Goal: Task Accomplishment & Management: Manage account settings

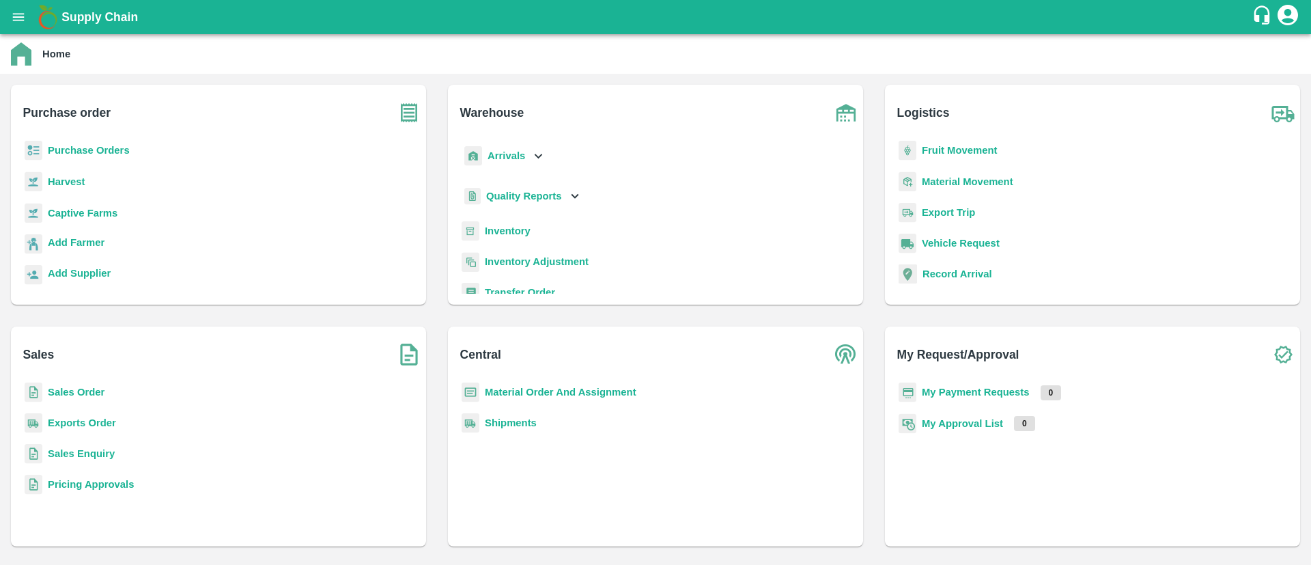
click at [491, 230] on b "Inventory" at bounding box center [508, 230] width 46 height 11
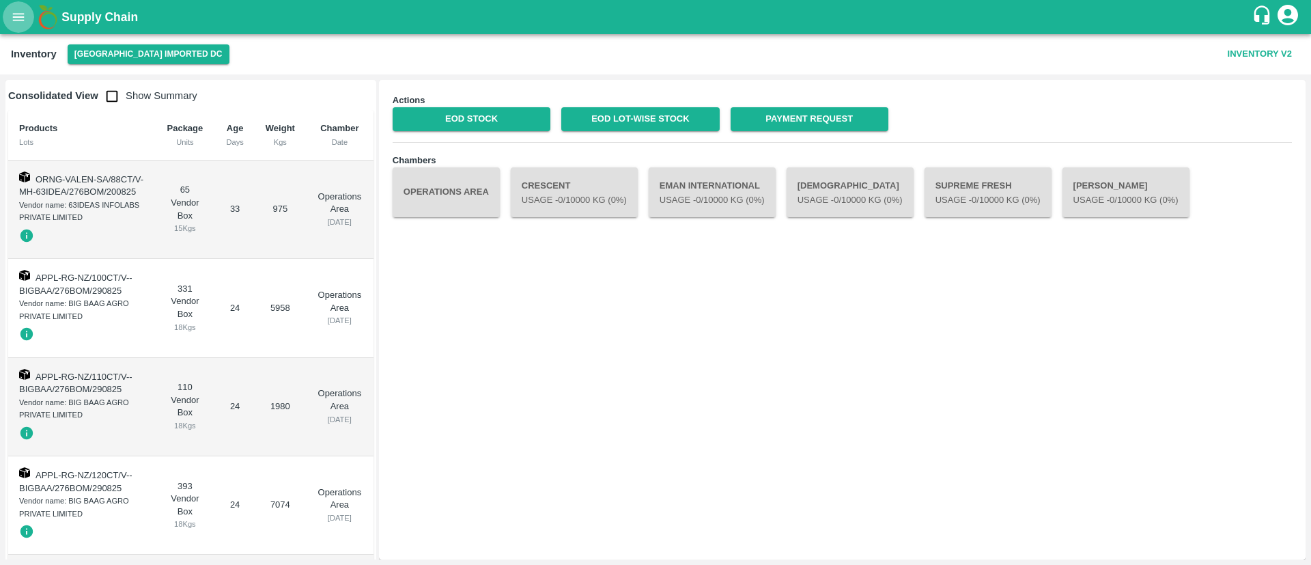
click at [11, 12] on icon "open drawer" at bounding box center [18, 17] width 15 height 15
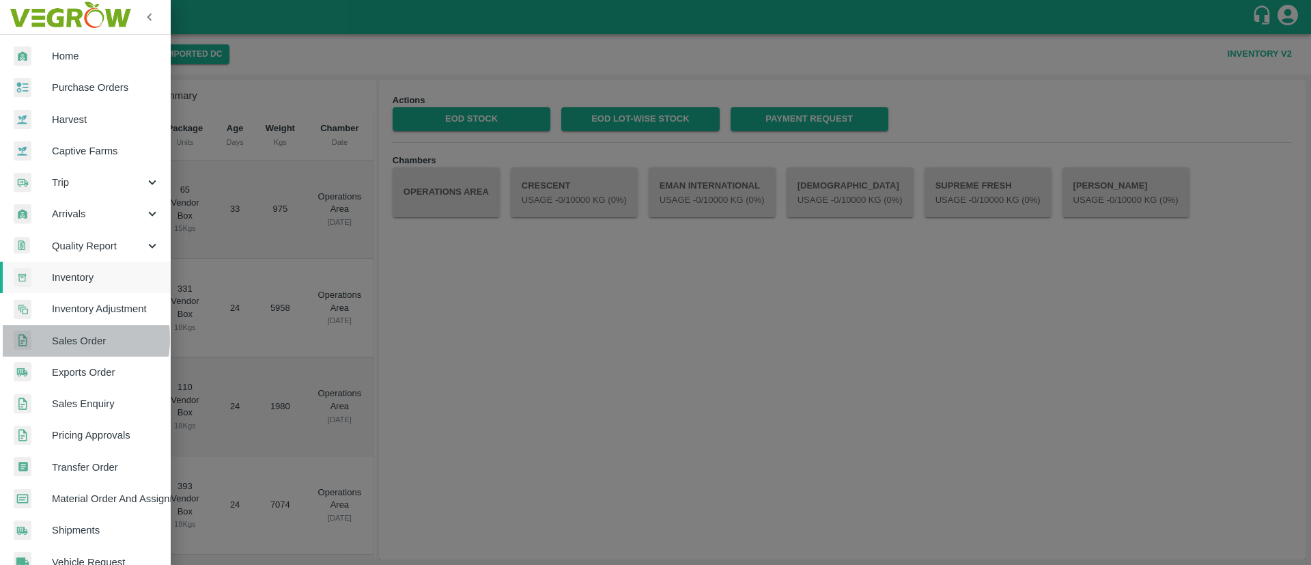
click at [57, 339] on span "Sales Order" at bounding box center [106, 340] width 108 height 15
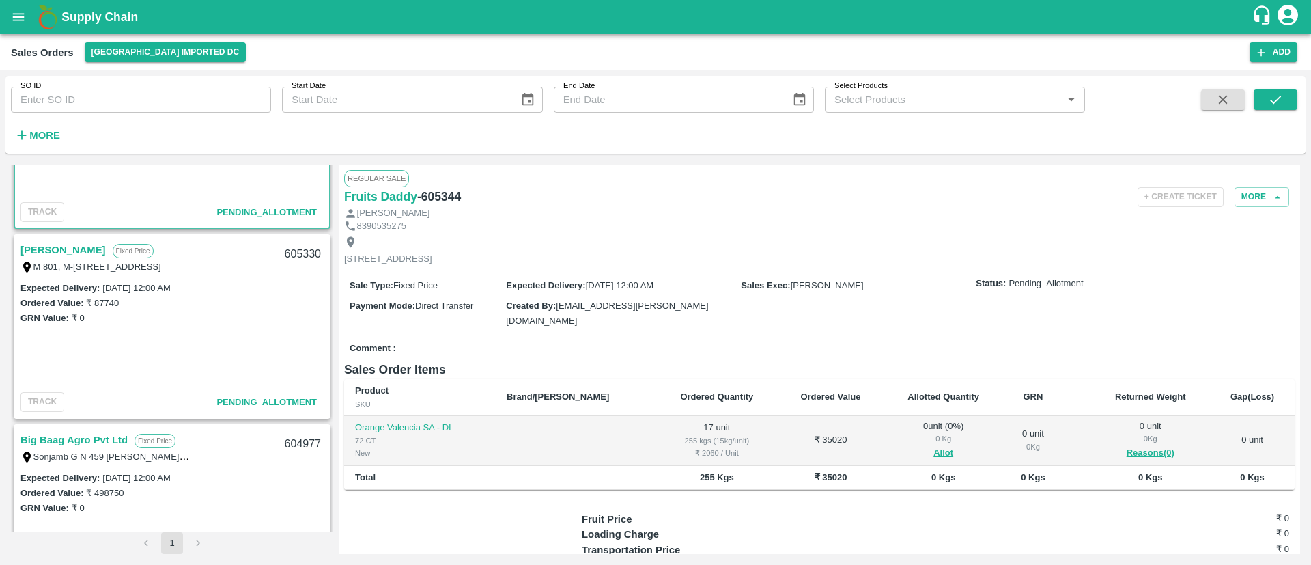
scroll to position [125, 0]
click at [86, 249] on link "[PERSON_NAME]" at bounding box center [62, 248] width 85 height 18
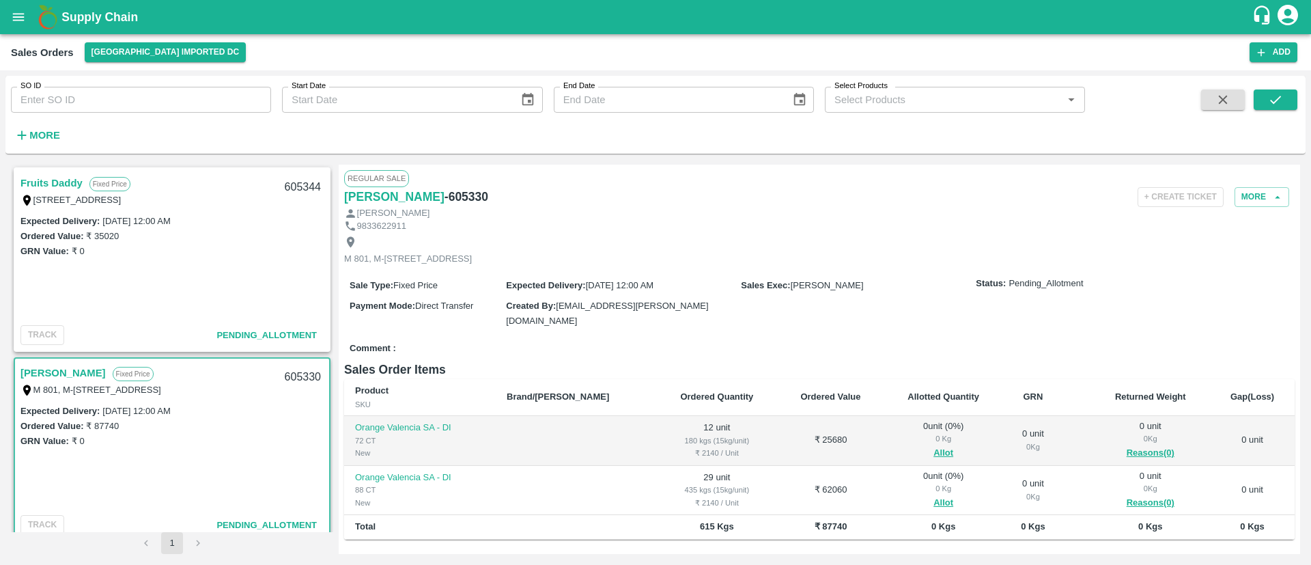
click at [73, 97] on input "SO ID" at bounding box center [141, 100] width 260 height 26
paste input "604333"
click at [1274, 101] on icon "submit" at bounding box center [1275, 99] width 15 height 15
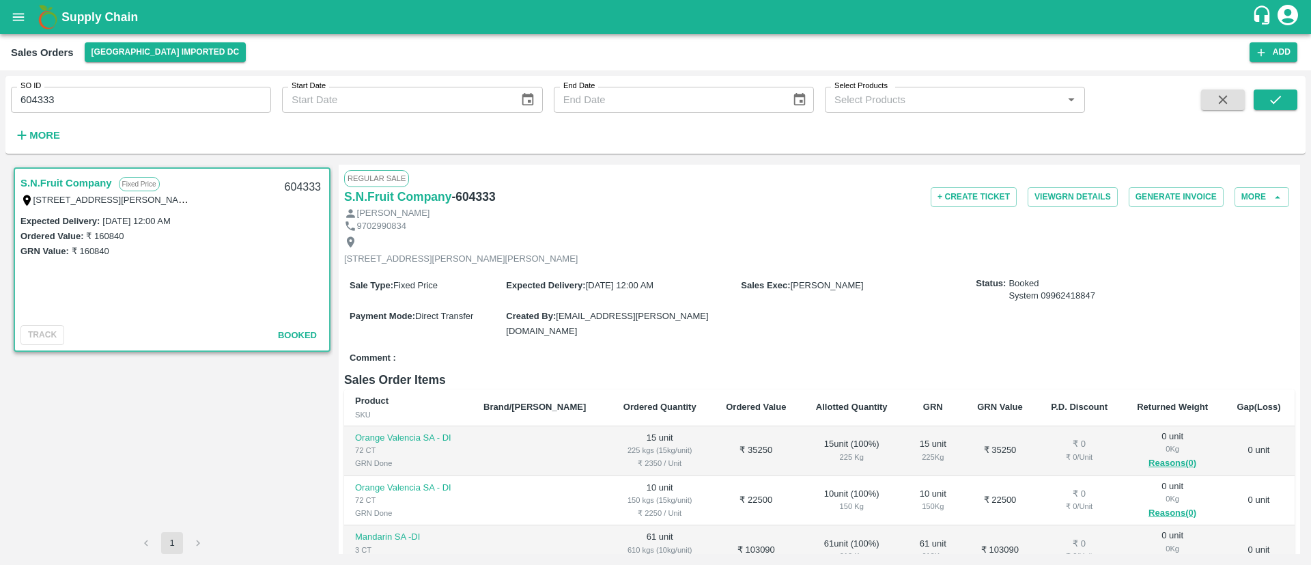
click at [167, 105] on input "604333" at bounding box center [141, 100] width 260 height 26
paste input "text"
click at [1279, 100] on icon "submit" at bounding box center [1275, 99] width 15 height 15
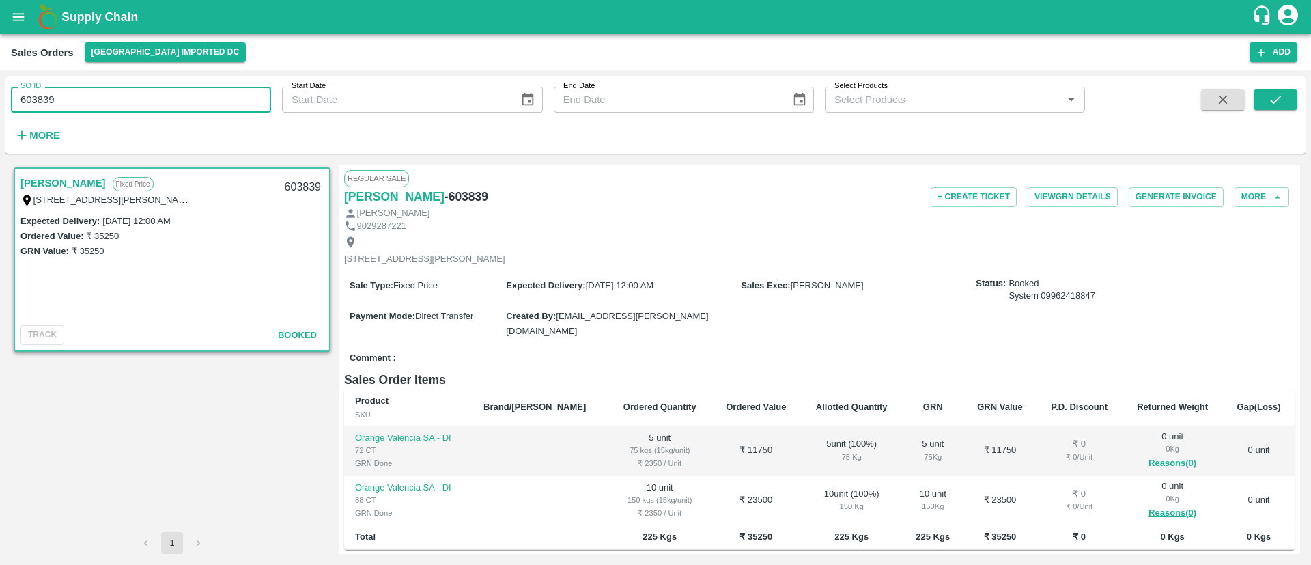
click at [107, 92] on input "603839" at bounding box center [141, 100] width 260 height 26
type input "603839"
click at [1283, 94] on button "submit" at bounding box center [1275, 99] width 44 height 20
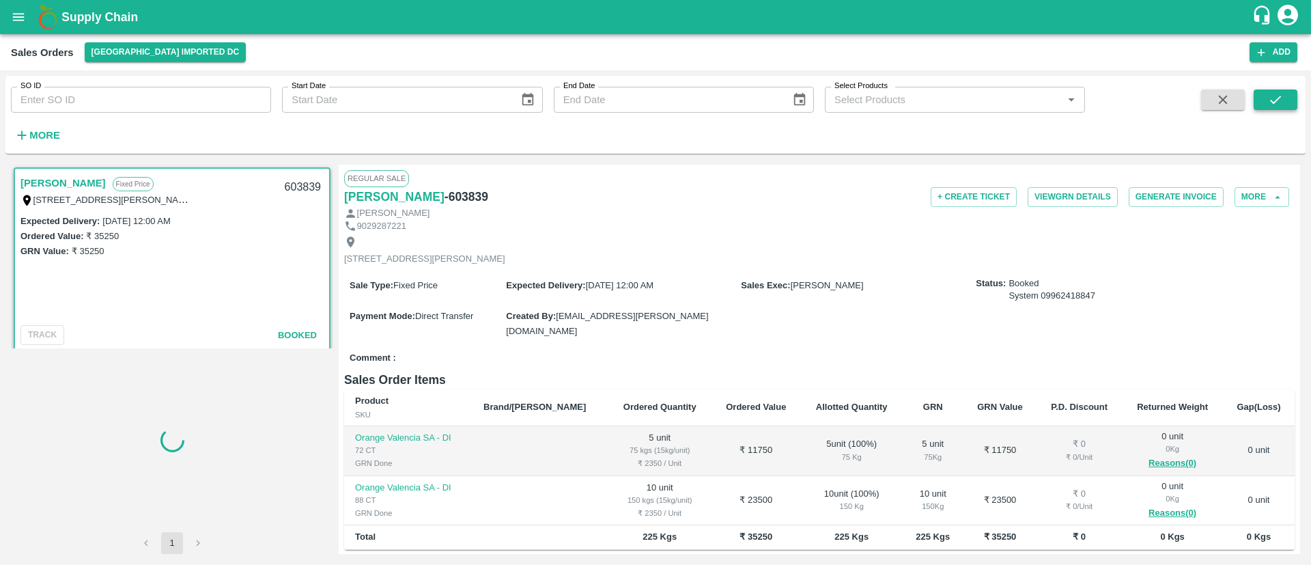
scroll to position [3, 0]
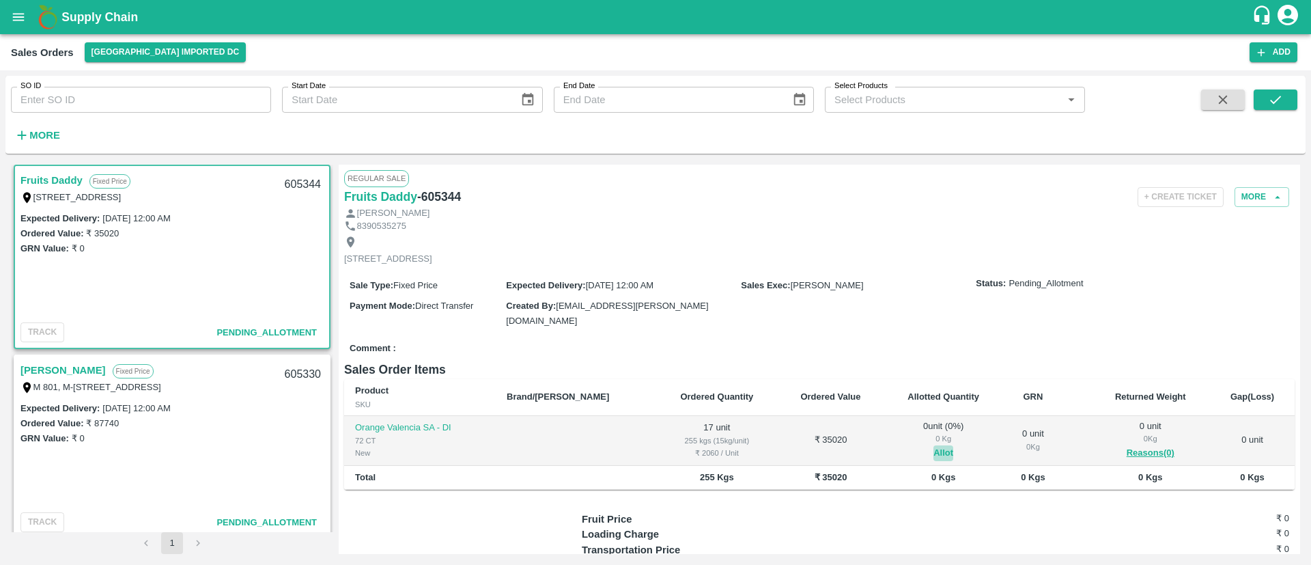
click at [933, 450] on button "Allot" at bounding box center [943, 453] width 20 height 16
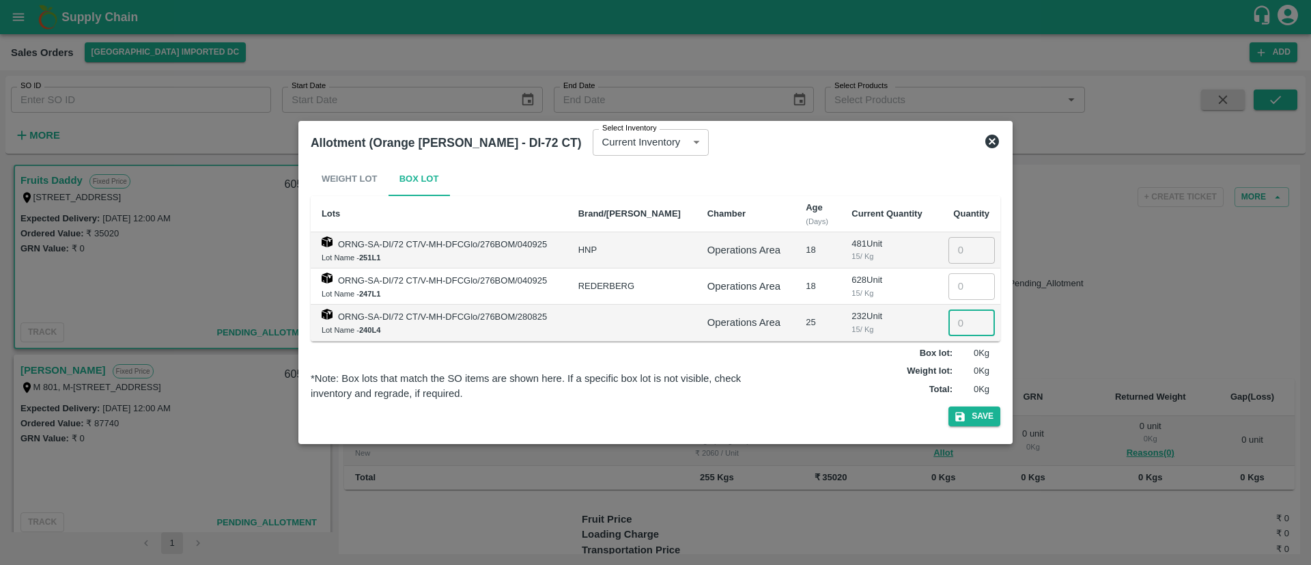
click at [954, 324] on input "number" at bounding box center [971, 322] width 46 height 26
type input "15"
click at [838, 369] on div "Weight lot : 0 Kg" at bounding box center [885, 371] width 208 height 13
click at [987, 414] on button "Save" at bounding box center [974, 416] width 52 height 20
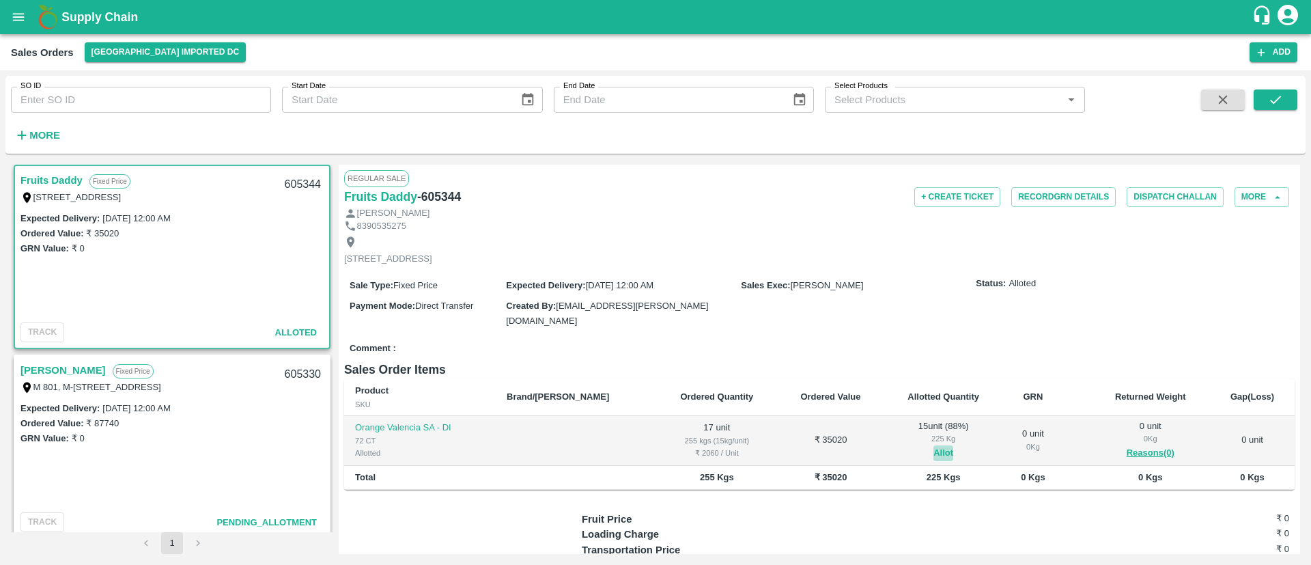
click at [933, 449] on button "Allot" at bounding box center [943, 453] width 20 height 16
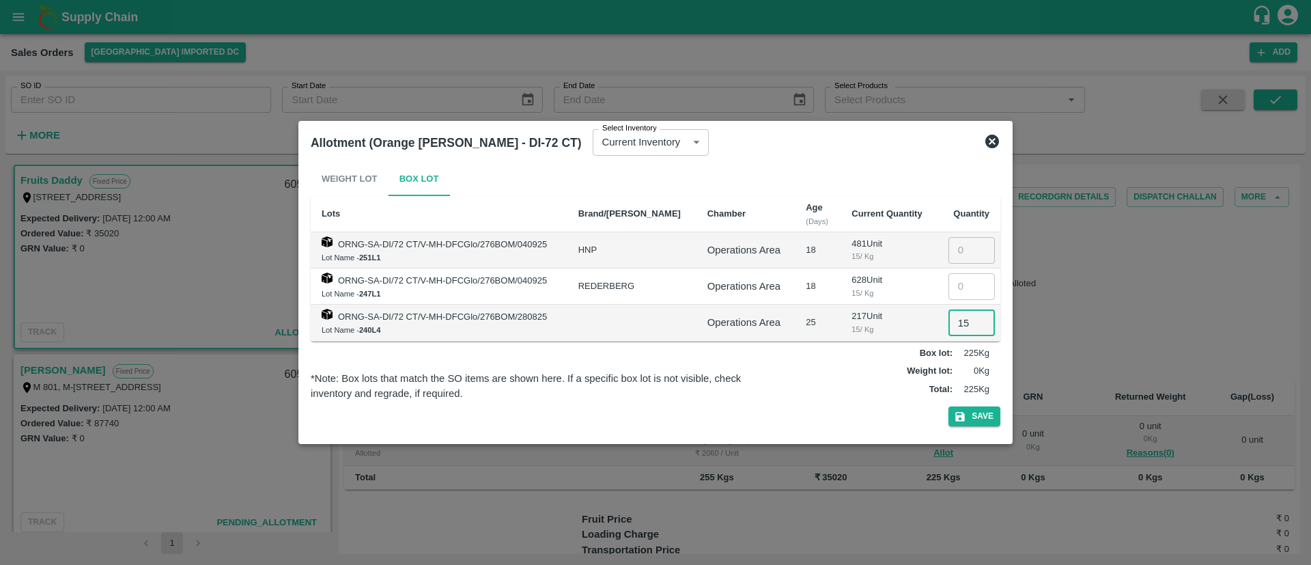
click at [966, 321] on input "15" at bounding box center [971, 322] width 46 height 26
type input "17"
click at [985, 414] on button "Save" at bounding box center [974, 416] width 52 height 20
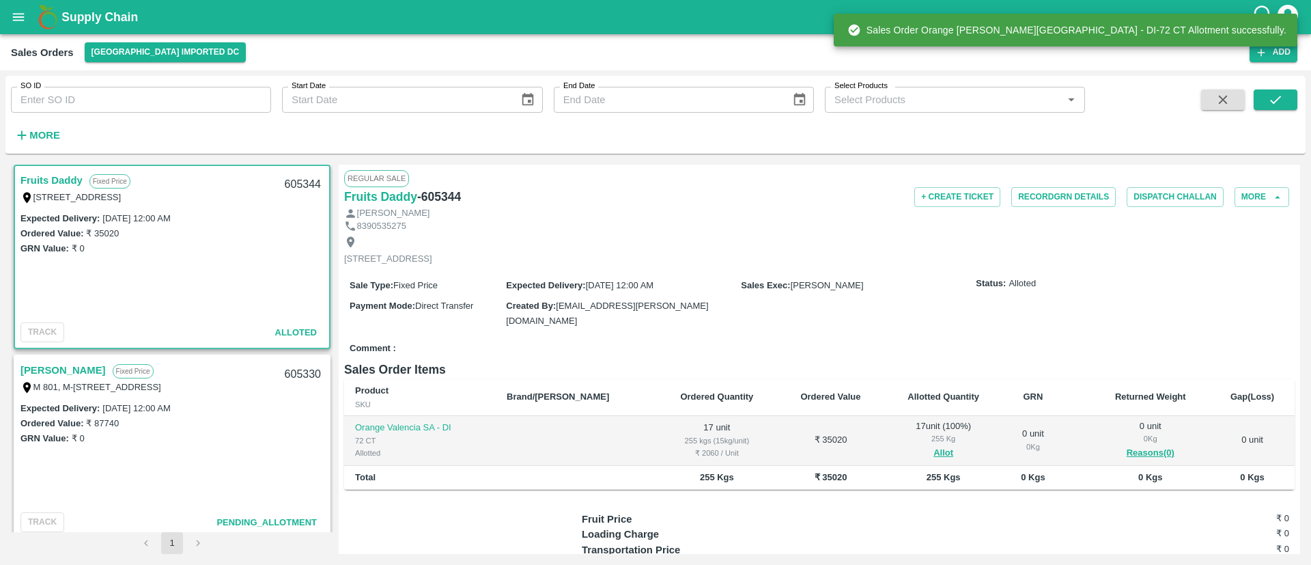
click at [448, 195] on h6 "- 605344" at bounding box center [439, 196] width 44 height 19
copy h6 "605344"
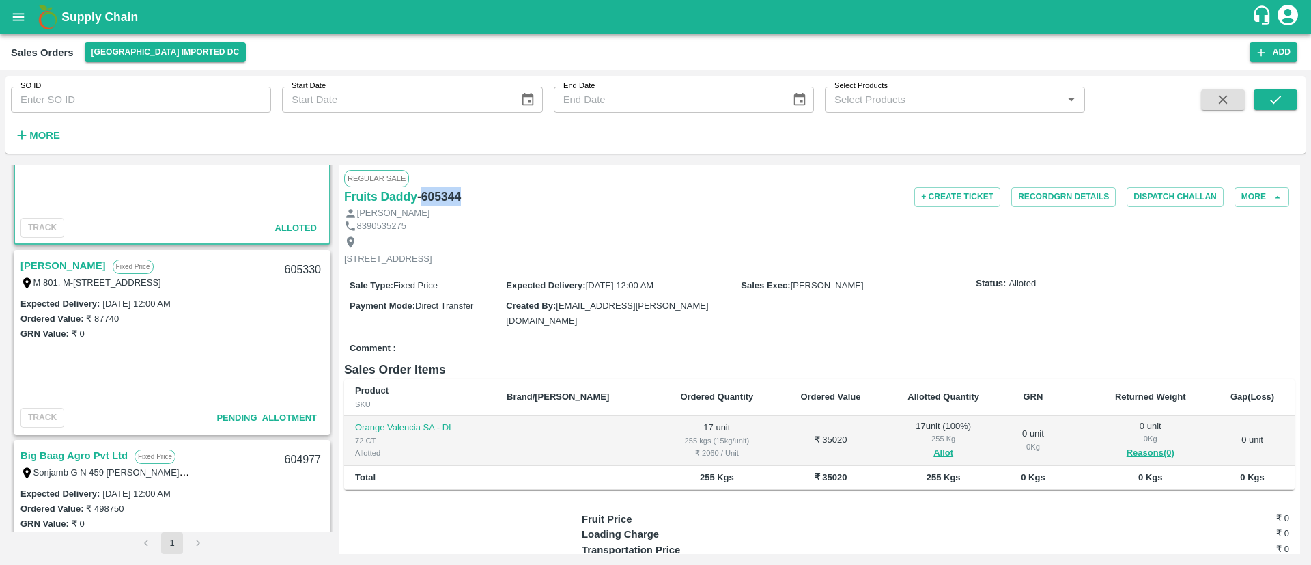
scroll to position [109, 0]
click at [102, 260] on link "[PERSON_NAME]" at bounding box center [62, 264] width 85 height 18
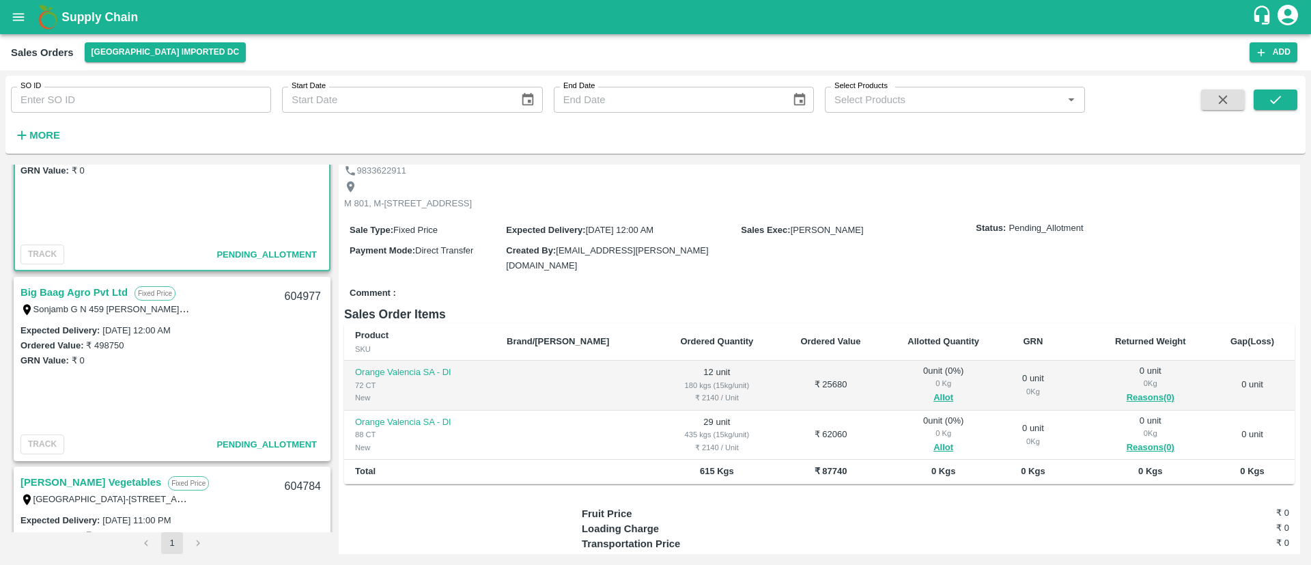
scroll to position [271, 0]
click at [111, 289] on link "Big Baag Agro Pvt Ltd" at bounding box center [73, 292] width 107 height 18
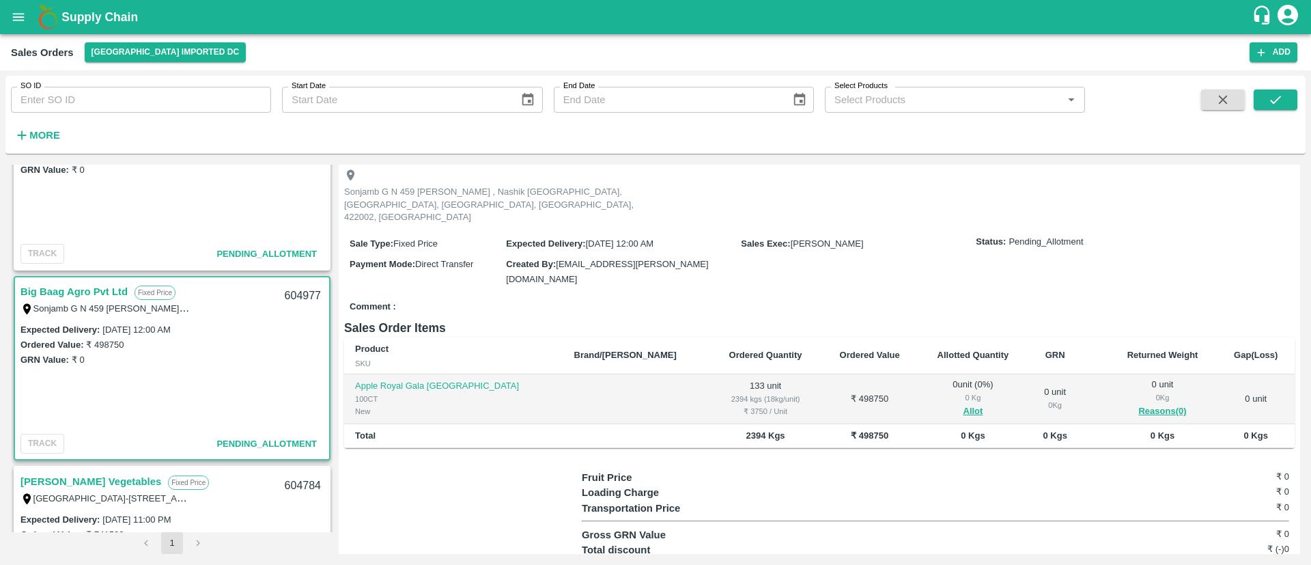
scroll to position [68, 0]
click at [963, 403] on button "Allot" at bounding box center [973, 411] width 20 height 16
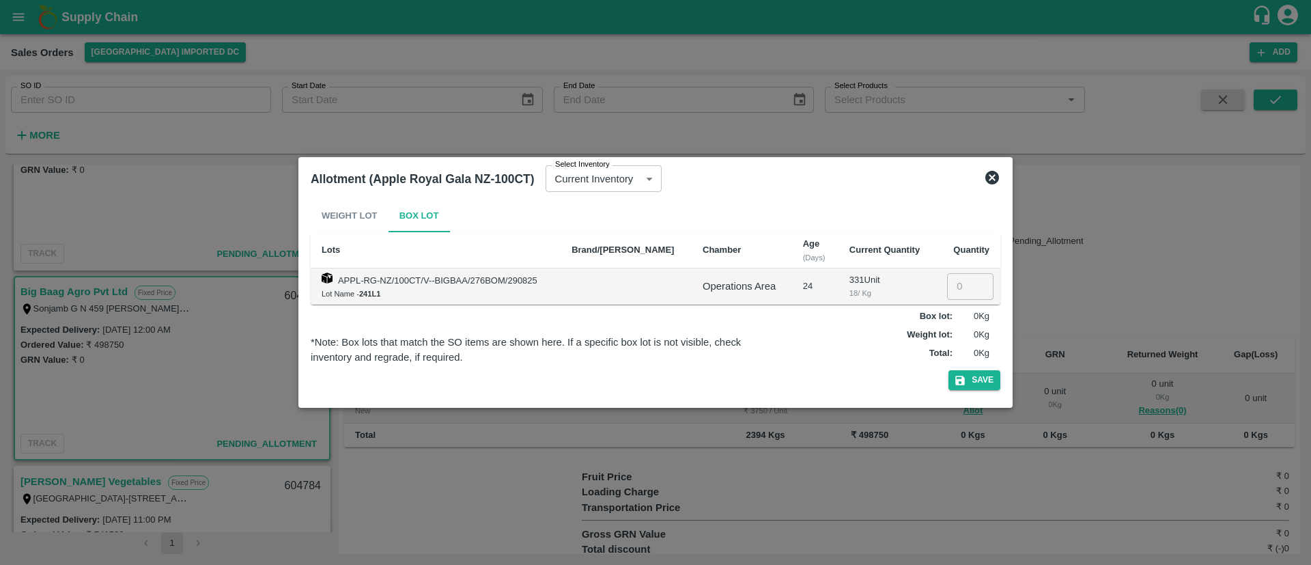
click at [960, 285] on input "number" at bounding box center [970, 286] width 46 height 26
type input "133"
click at [979, 380] on button "Save" at bounding box center [974, 380] width 52 height 20
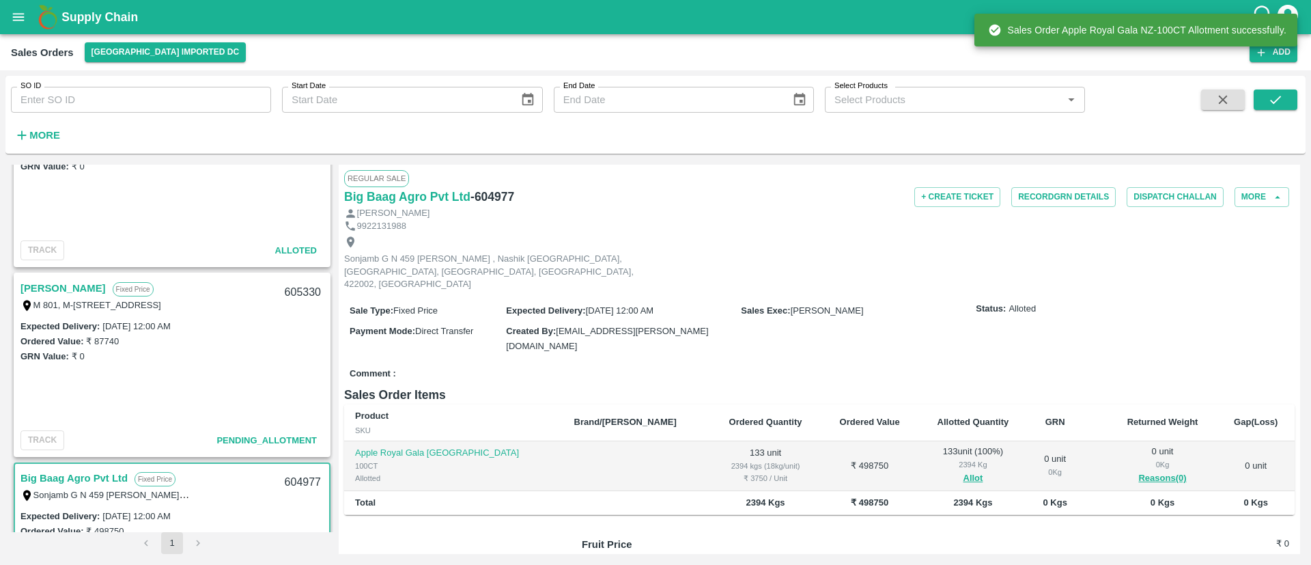
scroll to position [215, 0]
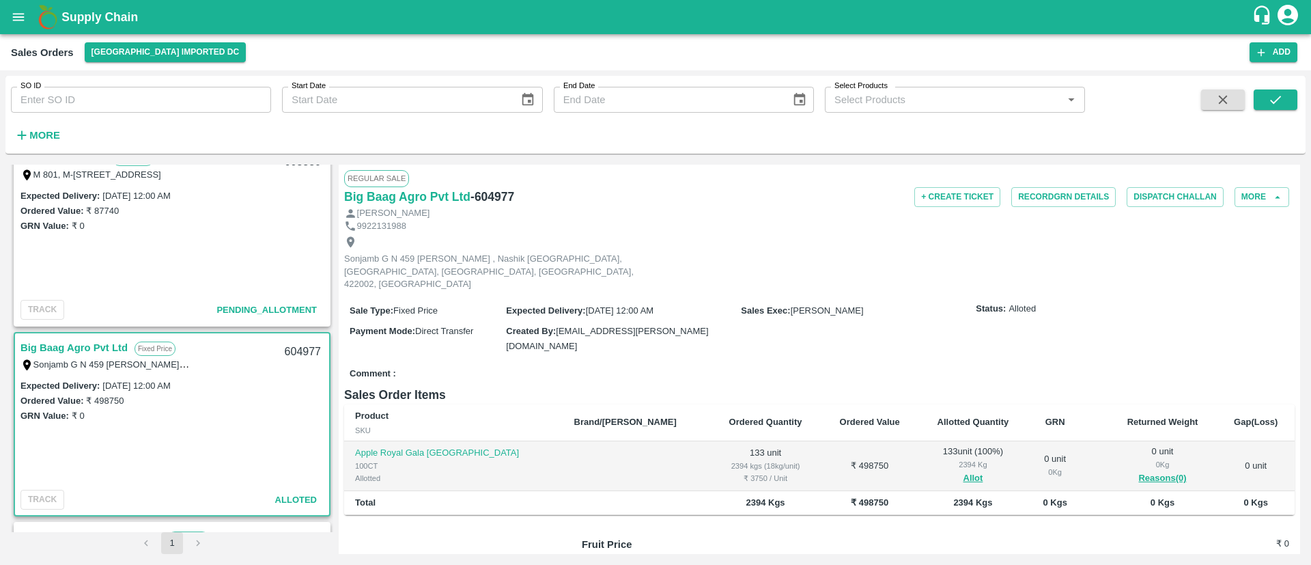
click at [295, 353] on div "604977" at bounding box center [302, 352] width 53 height 32
copy div "604977"
